Goal: Task Accomplishment & Management: Manage account settings

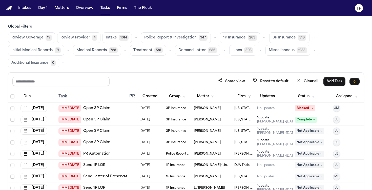
click at [59, 15] on nav "Intakes Day 1 Matters Overview Tasks Firms The Flock TF" at bounding box center [186, 8] width 372 height 16
click at [62, 6] on button "Matters" at bounding box center [62, 8] width 18 height 9
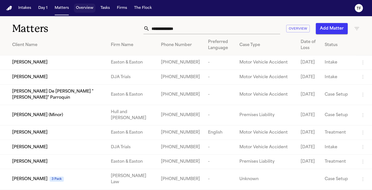
click at [79, 12] on button "Overview" at bounding box center [85, 8] width 22 height 9
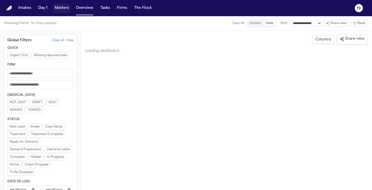
click at [59, 8] on button "Matters" at bounding box center [62, 8] width 18 height 9
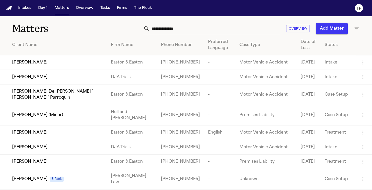
click at [169, 27] on input "text" at bounding box center [215, 28] width 131 height 11
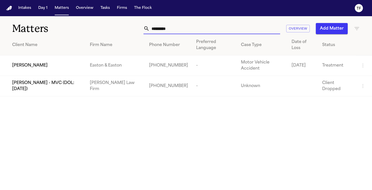
type input "*********"
click at [48, 71] on td "[PERSON_NAME]" at bounding box center [43, 65] width 86 height 21
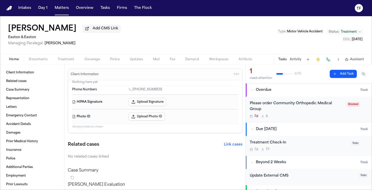
click at [73, 58] on span "Treatment" at bounding box center [66, 59] width 17 height 4
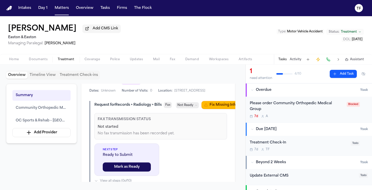
scroll to position [212, 0]
click at [298, 63] on div "Tasks Activity Assistant" at bounding box center [321, 59] width 94 height 10
click at [298, 60] on button "Activity" at bounding box center [296, 59] width 12 height 4
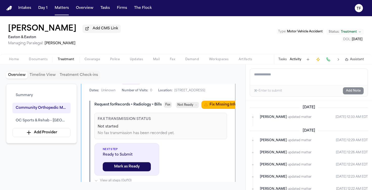
click at [297, 83] on textarea "Add a note to this matter" at bounding box center [309, 77] width 118 height 16
paste textarea "**********"
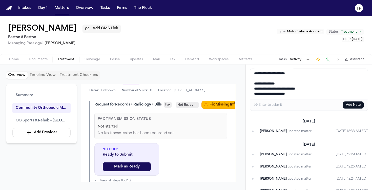
type textarea "**********"
click at [354, 104] on button "Add Note" at bounding box center [353, 105] width 21 height 7
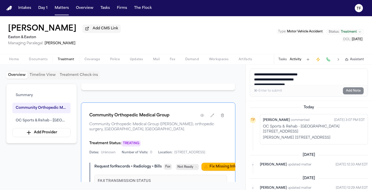
scroll to position [173, 0]
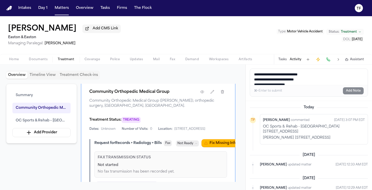
click at [130, 123] on span "TREATING" at bounding box center [131, 120] width 19 height 6
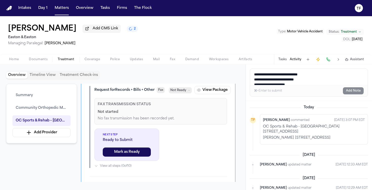
scroll to position [347, 0]
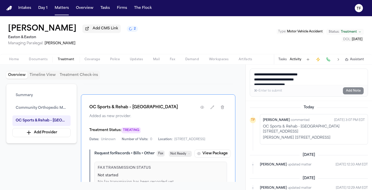
click at [130, 133] on span "TREATING" at bounding box center [131, 130] width 19 height 6
click at [211, 109] on icon "button" at bounding box center [212, 107] width 4 height 4
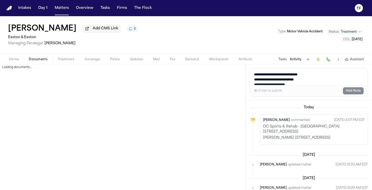
click at [34, 59] on span "Documents" at bounding box center [38, 59] width 19 height 4
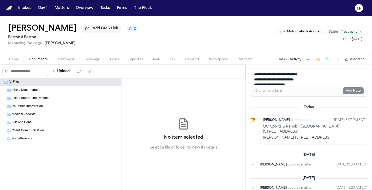
click at [62, 62] on span "Treatment" at bounding box center [66, 59] width 17 height 4
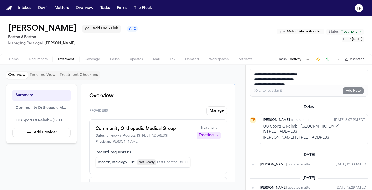
click at [210, 141] on div "Community Orthopedic Medical Group Dates: Unknown Address: 26401 Crown Valley P…" at bounding box center [158, 135] width 125 height 18
click at [210, 140] on div "Community Orthopedic Medical Group Dates: Unknown Address: 26401 Crown Valley P…" at bounding box center [158, 135] width 125 height 18
click at [210, 139] on button "Treating" at bounding box center [209, 135] width 24 height 7
click at [208, 153] on span "Completed" at bounding box center [203, 155] width 20 height 5
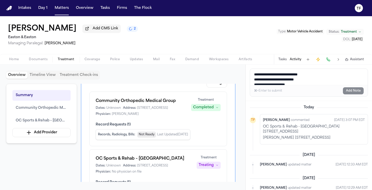
scroll to position [28, 0]
click at [210, 168] on div "Treating" at bounding box center [206, 165] width 15 height 5
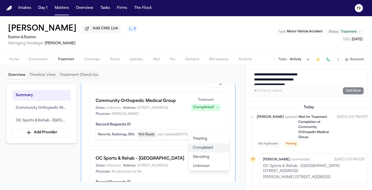
click at [208, 151] on span "Completed" at bounding box center [203, 148] width 20 height 5
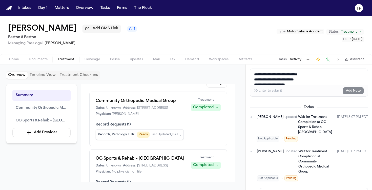
click at [273, 59] on div "Home Documents Treatment Coverage Police Updates Mail Fax Demand Workspaces Art…" at bounding box center [186, 59] width 372 height 10
click at [281, 60] on button "Tasks" at bounding box center [283, 59] width 8 height 4
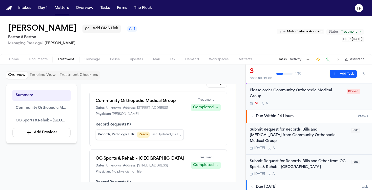
scroll to position [21, 0]
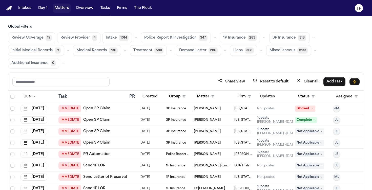
click at [60, 6] on button "Matters" at bounding box center [62, 8] width 18 height 9
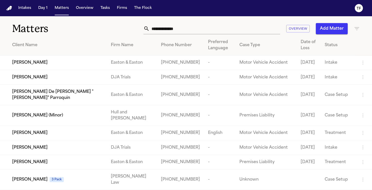
click at [169, 25] on input "text" at bounding box center [215, 28] width 131 height 11
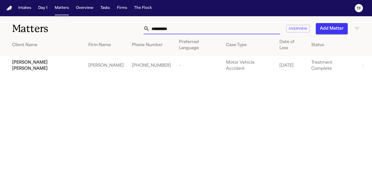
type input "**********"
click at [88, 59] on td "[PERSON_NAME]" at bounding box center [106, 65] width 44 height 21
click at [34, 60] on span "[PERSON_NAME] [PERSON_NAME]" at bounding box center [46, 66] width 68 height 12
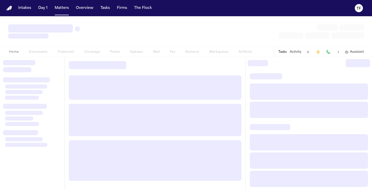
click at [34, 58] on div at bounding box center [32, 123] width 65 height 133
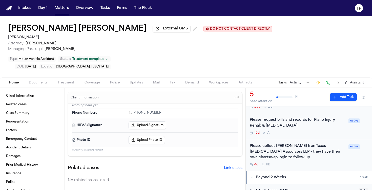
scroll to position [69, 0]
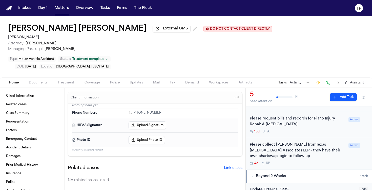
click at [278, 142] on div "Please collect [PERSON_NAME] fromTexas [MEDICAL_DATA] Associates LLP - they hav…" at bounding box center [298, 150] width 96 height 17
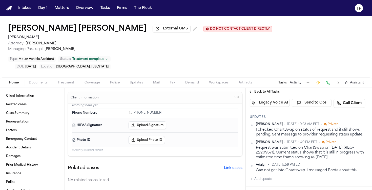
scroll to position [73, 0]
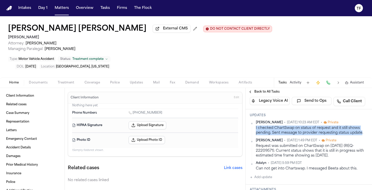
drag, startPoint x: 361, startPoint y: 117, endPoint x: 254, endPoint y: 112, distance: 107.5
click at [254, 120] on div "[PERSON_NAME] • [DATE] 10:23 AM EDT • Private I checked ChartSwap on status of …" at bounding box center [309, 127] width 118 height 15
copy div "I checked ChartSwap on status of request and it still shows pending. Sent messa…"
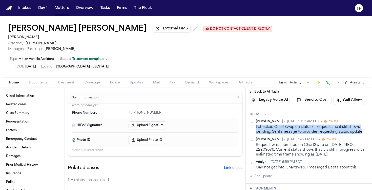
click at [264, 90] on span "Back to All Tasks" at bounding box center [267, 92] width 25 height 4
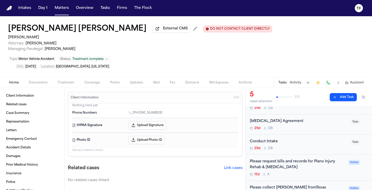
scroll to position [35, 0]
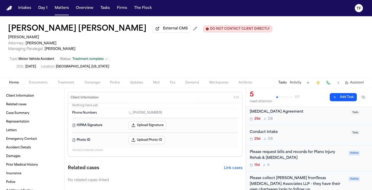
click at [291, 149] on div "Please request bills and records for Plano Injury Rehab & [MEDICAL_DATA]" at bounding box center [298, 155] width 96 height 12
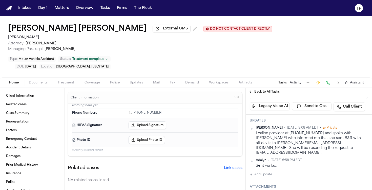
scroll to position [63, 0]
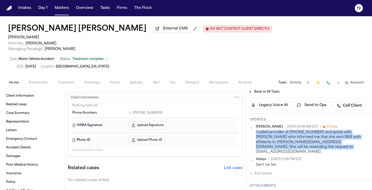
drag, startPoint x: 307, startPoint y: 130, endPoint x: 256, endPoint y: 115, distance: 52.5
click at [256, 130] on div "I called provider at [PHONE_NUMBER] and spoke with [PERSON_NAME] who informed m…" at bounding box center [312, 142] width 112 height 24
copy div "I called provider at [PHONE_NUMBER] and spoke with [PERSON_NAME] who informed m…"
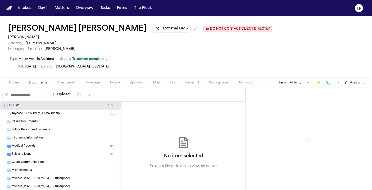
click at [38, 81] on span "Documents" at bounding box center [38, 83] width 19 height 4
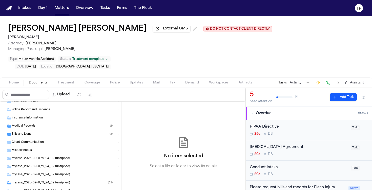
scroll to position [20, 0]
click at [51, 123] on div "Medical Records ( 1 )" at bounding box center [66, 125] width 109 height 5
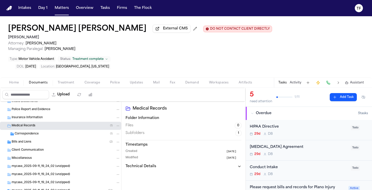
click at [49, 131] on div "Correspondence ( 1 )" at bounding box center [68, 133] width 106 height 5
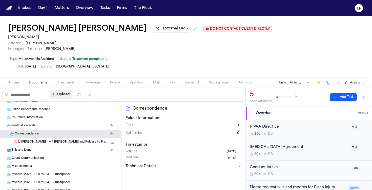
click at [69, 90] on button "Upload" at bounding box center [61, 94] width 24 height 9
select select "**********"
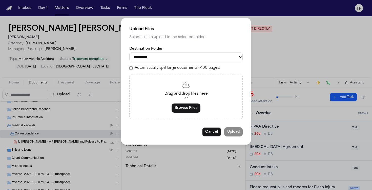
click at [173, 105] on div "Drag and drop files here or Browse Files" at bounding box center [185, 96] width 113 height 45
click at [187, 112] on button "Browse Files" at bounding box center [186, 107] width 29 height 9
click at [189, 110] on button "Browse Files" at bounding box center [186, 107] width 29 height 9
click at [192, 112] on button "Browse Files" at bounding box center [186, 107] width 29 height 9
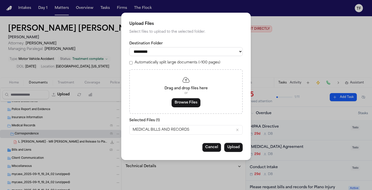
click at [233, 144] on div "**********" at bounding box center [186, 86] width 130 height 147
click at [234, 147] on button "Upload" at bounding box center [233, 147] width 18 height 9
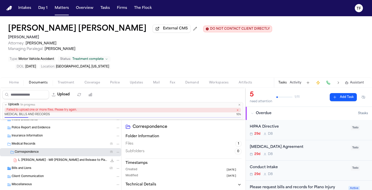
click at [238, 109] on icon "button" at bounding box center [238, 110] width 3 height 3
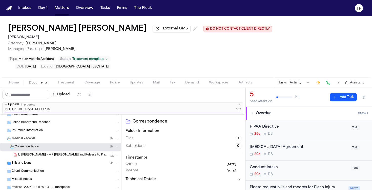
click at [240, 103] on icon "button" at bounding box center [239, 104] width 3 height 3
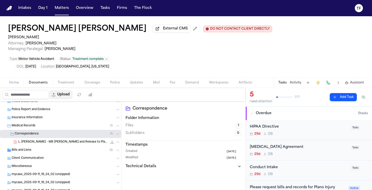
click at [53, 90] on button "Upload" at bounding box center [61, 94] width 24 height 9
select select "**********"
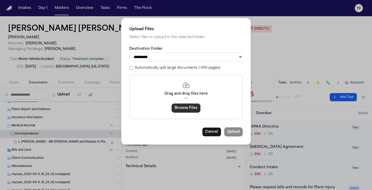
click at [191, 112] on button "Browse Files" at bounding box center [186, 107] width 29 height 9
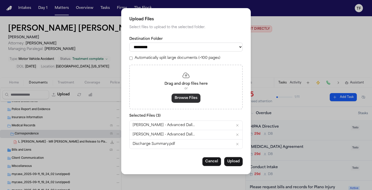
click at [191, 102] on button "Browse Files" at bounding box center [186, 97] width 29 height 9
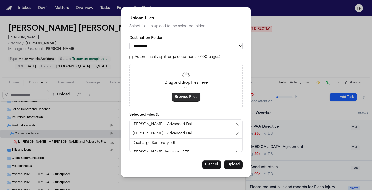
click at [180, 99] on button "Browse Files" at bounding box center [186, 96] width 29 height 9
click at [192, 102] on button "Browse Files" at bounding box center [186, 96] width 29 height 9
click at [174, 100] on button "Browse Files" at bounding box center [186, 96] width 29 height 9
click at [186, 101] on button "Browse Files" at bounding box center [186, 96] width 29 height 9
click at [183, 101] on button "Browse Files" at bounding box center [186, 96] width 29 height 9
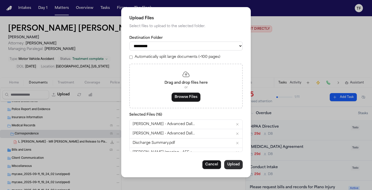
click at [231, 169] on button "Upload" at bounding box center [233, 164] width 18 height 9
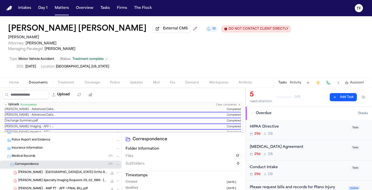
click at [240, 103] on icon "button" at bounding box center [239, 104] width 3 height 3
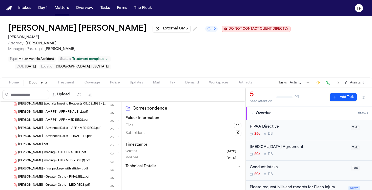
scroll to position [67, 0]
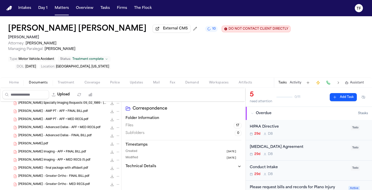
click at [75, 150] on span "[PERSON_NAME] Imaging - AFF + FINAL BILL.pdf" at bounding box center [52, 152] width 68 height 4
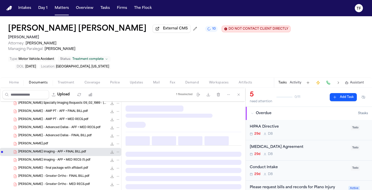
click at [75, 150] on span "[PERSON_NAME] Imaging - AFF + FINAL BILL.pdf" at bounding box center [52, 152] width 68 height 4
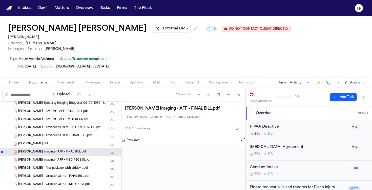
click at [75, 150] on span "[PERSON_NAME] Imaging - AFF + FINAL BILL.pdf" at bounding box center [52, 152] width 68 height 4
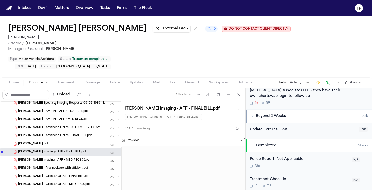
scroll to position [139, 0]
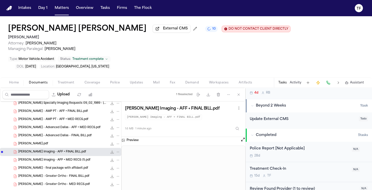
click at [78, 158] on span "[PERSON_NAME] Imaging - AFF + MED RECS (1).pdf" at bounding box center [54, 160] width 72 height 4
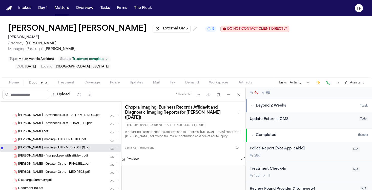
scroll to position [0, 0]
